Goal: Task Accomplishment & Management: Complete application form

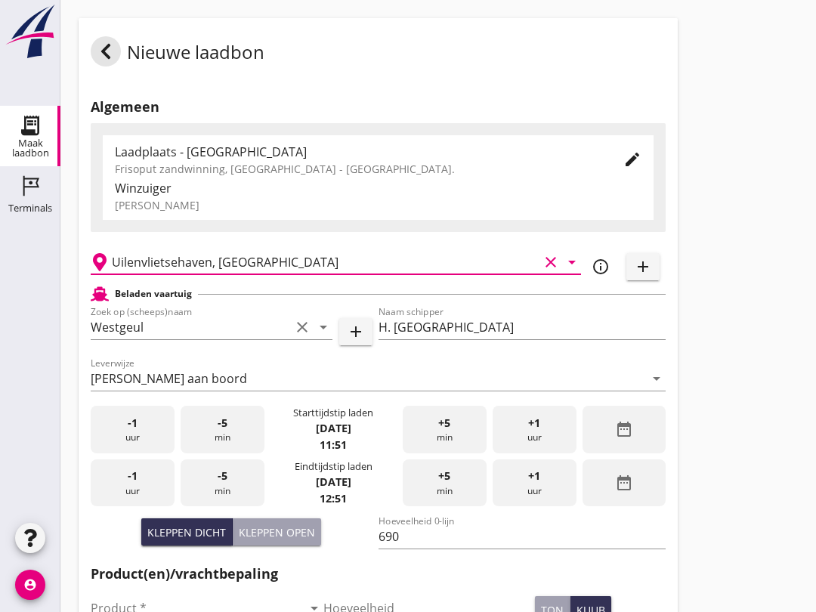
click at [230, 504] on div "-5 min" at bounding box center [223, 484] width 84 height 48
click at [229, 502] on div "-5 min" at bounding box center [223, 484] width 84 height 48
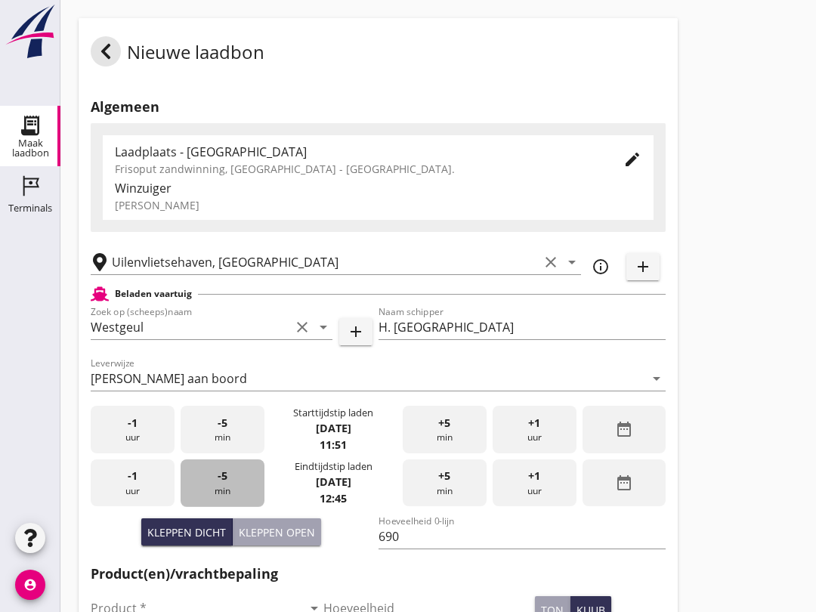
click at [231, 507] on div "-5 min" at bounding box center [223, 484] width 84 height 48
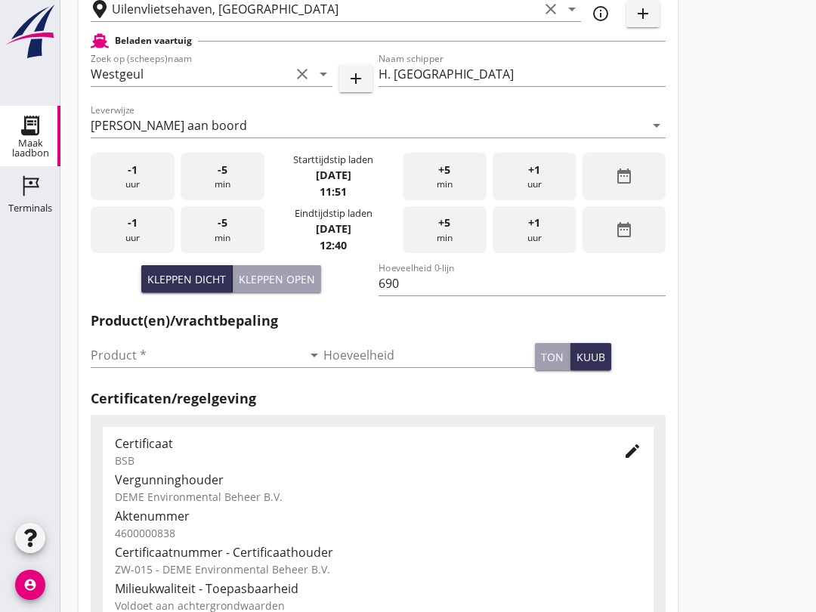
scroll to position [262, 0]
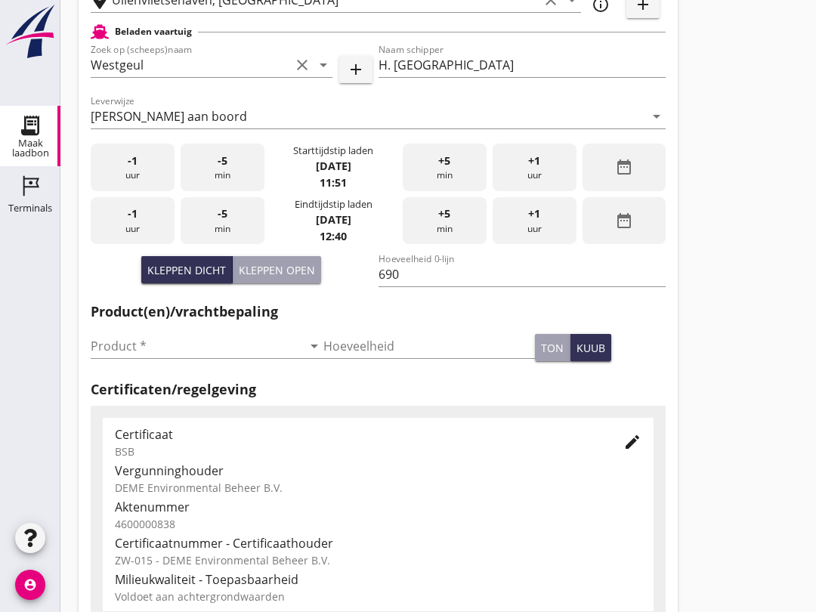
click at [181, 358] on input "Product *" at bounding box center [197, 346] width 212 height 24
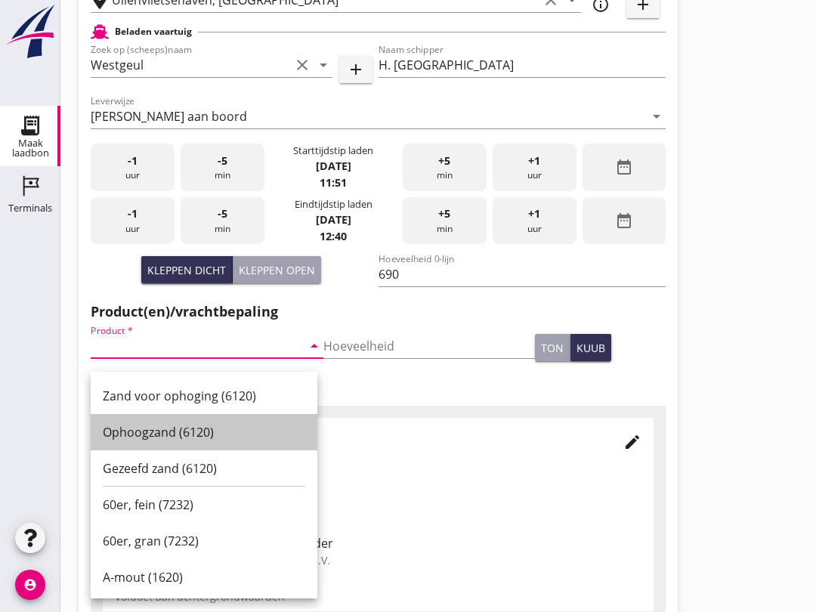
click at [216, 420] on div "Ophoogzand (6120)" at bounding box center [204, 432] width 203 height 36
type input "Ophoogzand (6120)"
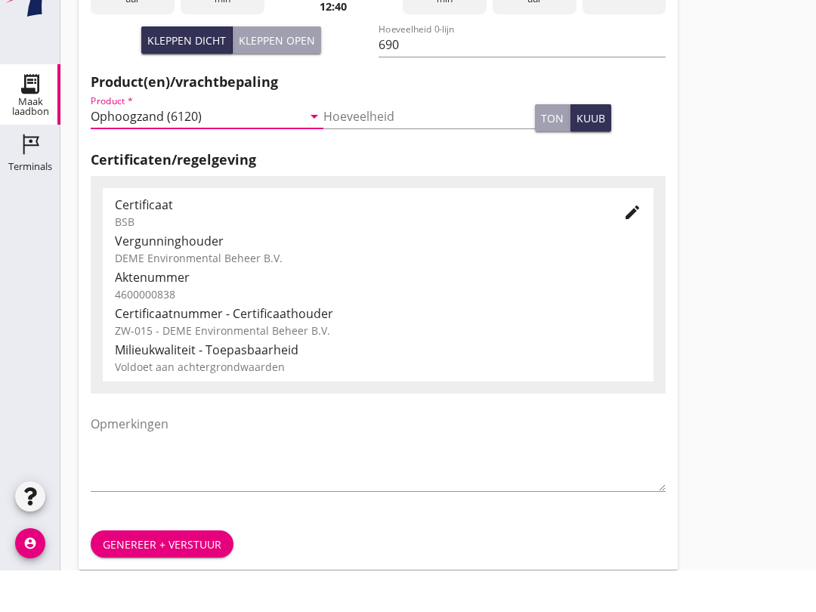
scroll to position [481, 0]
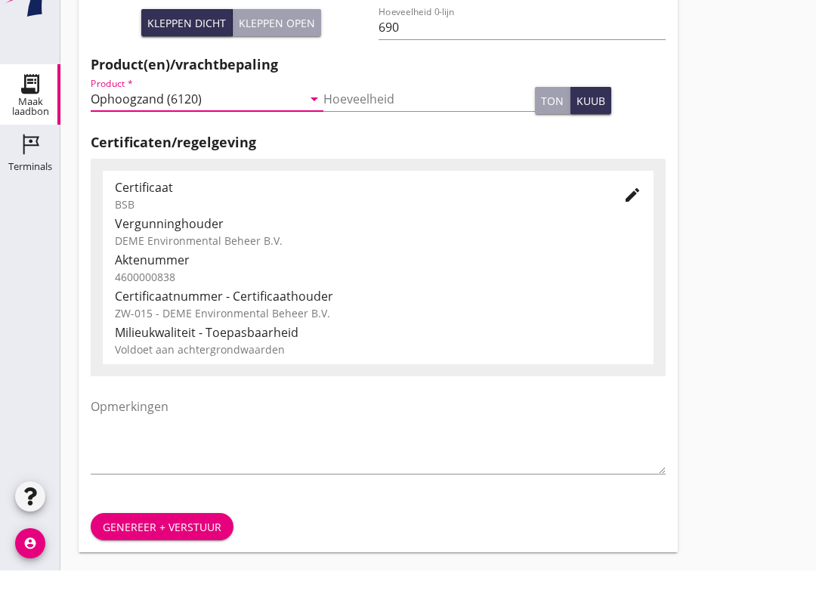
click at [194, 561] on div "Genereer + verstuur" at bounding box center [162, 569] width 119 height 16
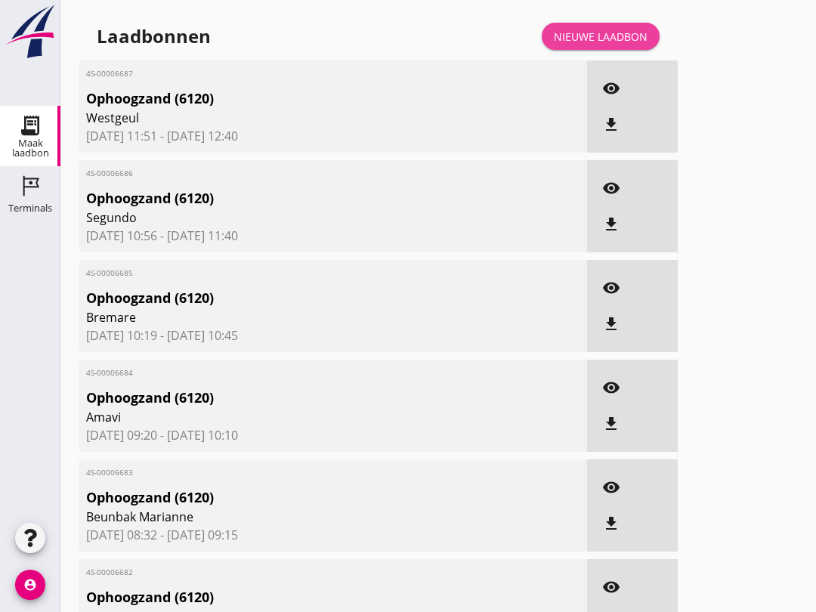
click at [602, 45] on div "Nieuwe laadbon" at bounding box center [601, 37] width 94 height 16
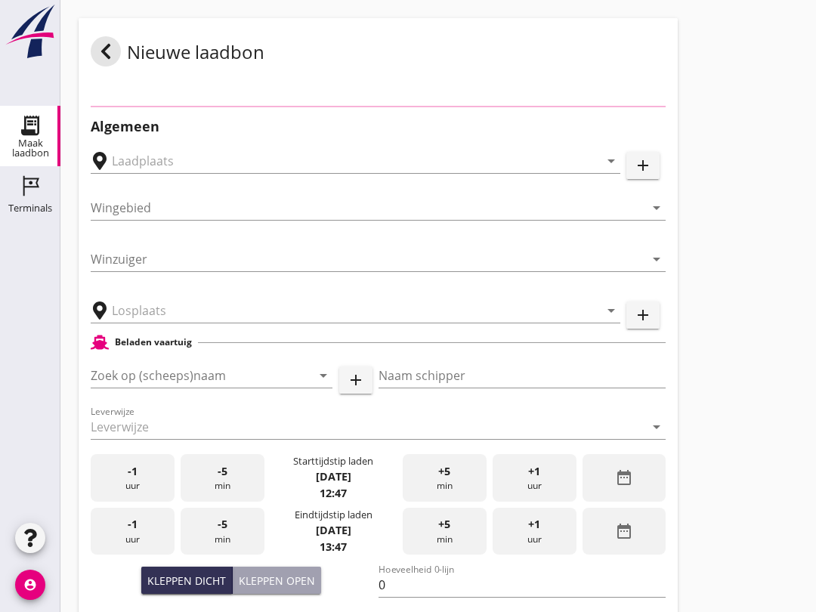
click at [159, 388] on input "Zoek op (scheeps)naam" at bounding box center [191, 376] width 200 height 24
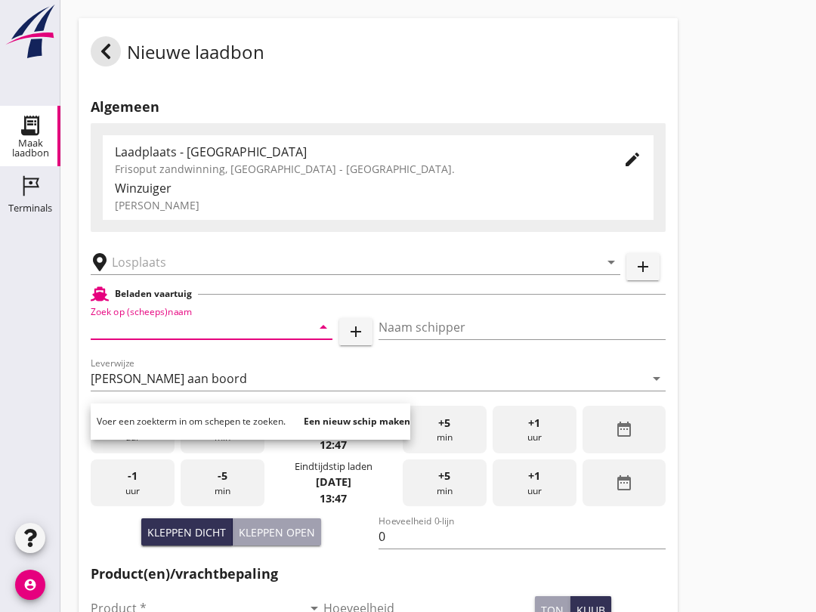
click at [140, 339] on input "Zoek op (scheeps)naam" at bounding box center [191, 327] width 200 height 24
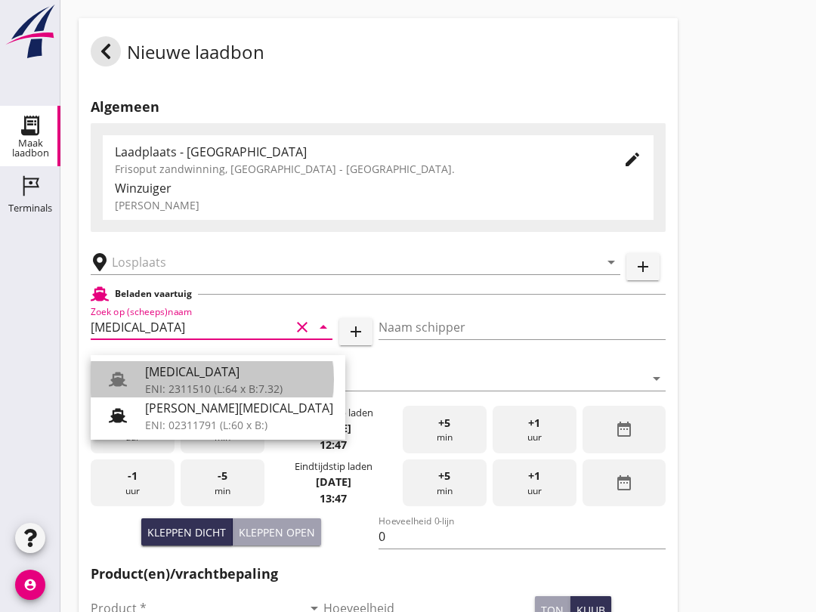
click at [203, 380] on div "[MEDICAL_DATA]" at bounding box center [239, 372] width 188 height 18
type input "[MEDICAL_DATA]"
type input "[PERSON_NAME]"
type input "552"
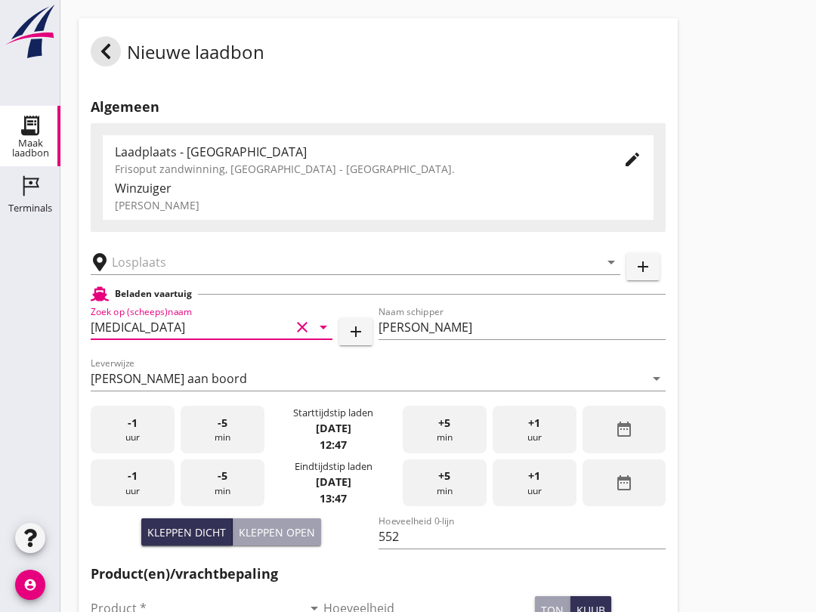
click at [169, 256] on div "arrow_drop_down" at bounding box center [356, 257] width 530 height 33
click at [150, 274] on input "text" at bounding box center [345, 262] width 466 height 24
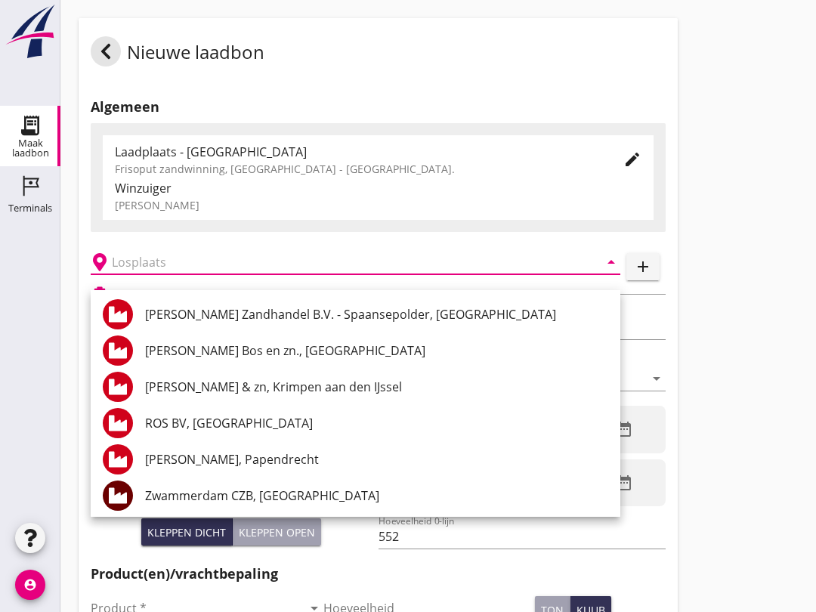
click at [187, 491] on div "Zwammerdam CZB, [GEOGRAPHIC_DATA]" at bounding box center [376, 496] width 463 height 18
type input "Zwammerdam CZB, [GEOGRAPHIC_DATA]"
